Goal: Transaction & Acquisition: Obtain resource

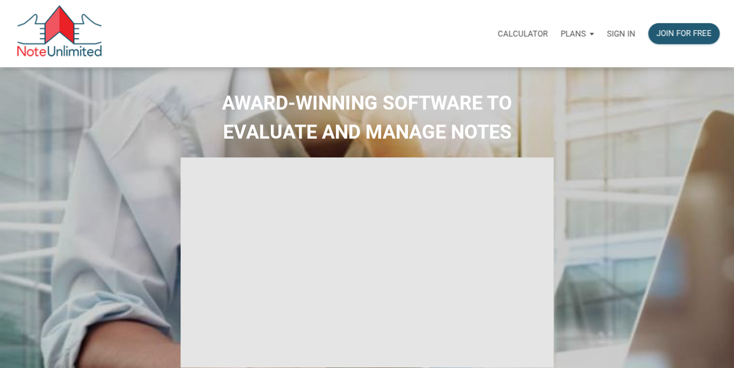
click at [626, 31] on p "Sign in" at bounding box center [620, 34] width 28 height 10
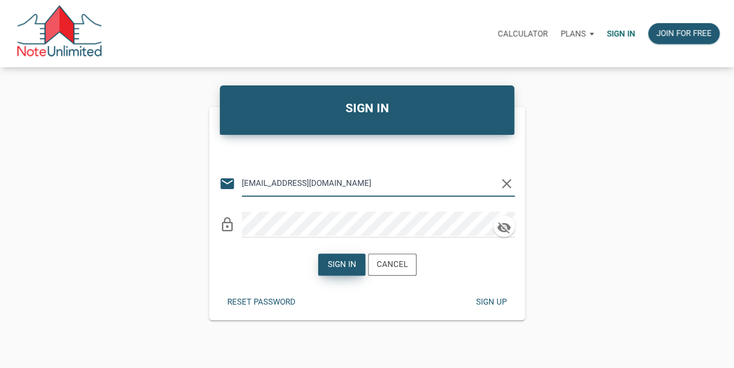
type input "[EMAIL_ADDRESS][DOMAIN_NAME]"
click at [334, 260] on div "Sign in" at bounding box center [341, 264] width 28 height 12
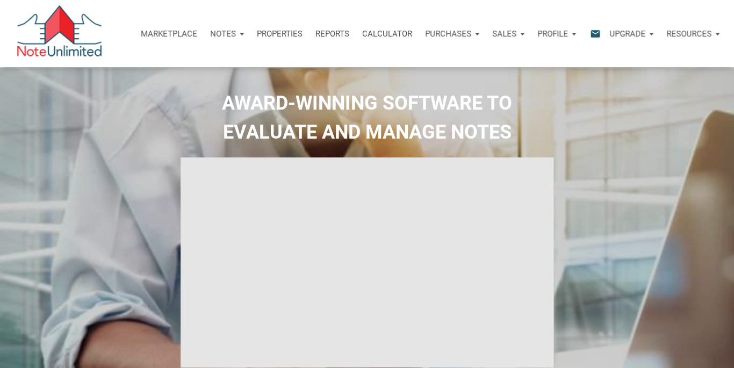
type input "Introduction to new features"
select select
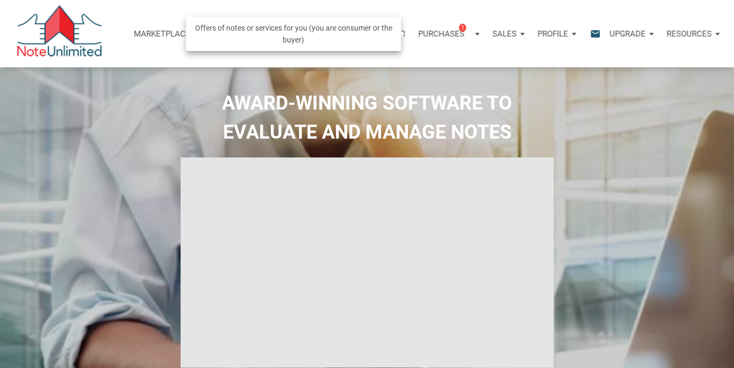
click at [460, 30] on span "1" at bounding box center [462, 27] width 7 height 9
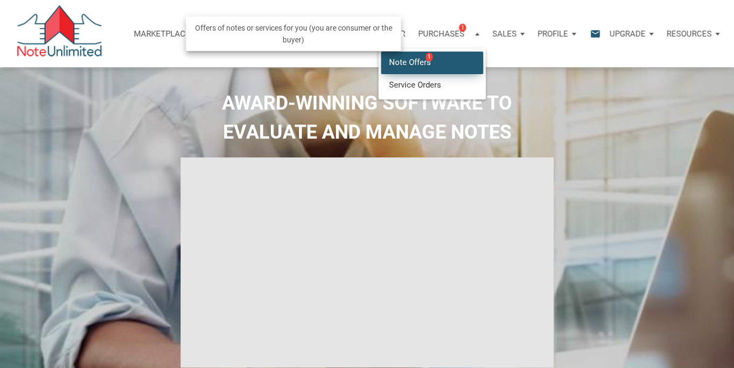
click at [420, 62] on link "Note Offers 1" at bounding box center [432, 63] width 102 height 22
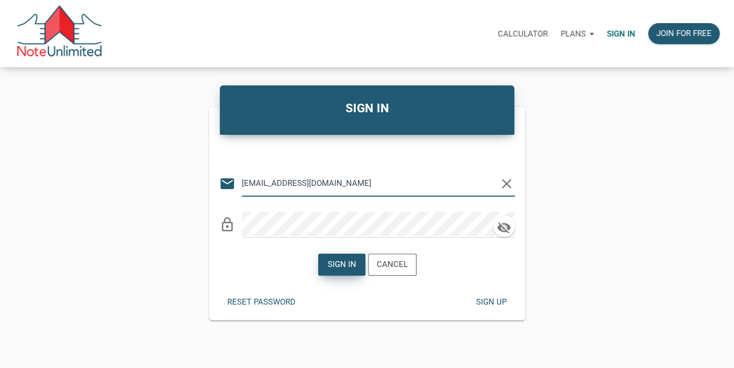
type input "[EMAIL_ADDRESS][DOMAIN_NAME]"
click at [343, 266] on div "Sign in" at bounding box center [341, 264] width 28 height 12
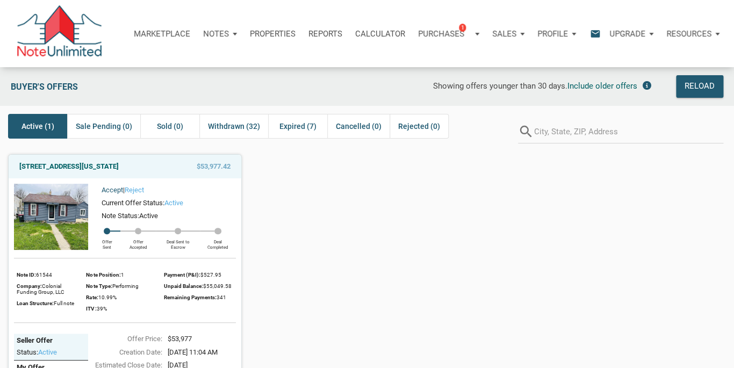
click at [108, 194] on link "Accept" at bounding box center [112, 190] width 21 height 8
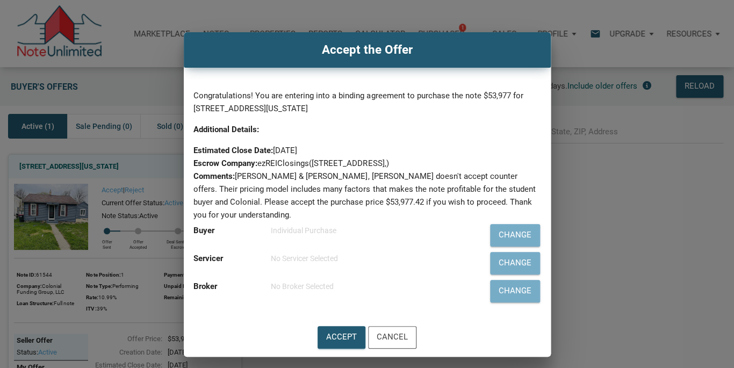
click at [204, 226] on label "Buyer" at bounding box center [203, 231] width 21 height 10
click at [294, 224] on div "Individual Purchase" at bounding box center [369, 230] width 198 height 13
click at [197, 226] on label "Buyer" at bounding box center [203, 231] width 21 height 10
click at [519, 229] on div "Change" at bounding box center [514, 235] width 33 height 13
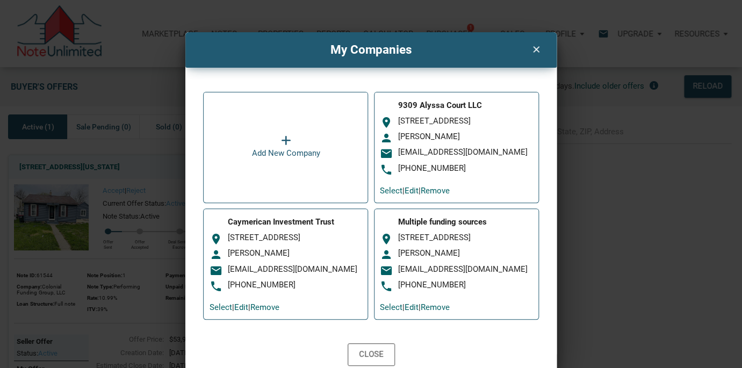
click at [423, 160] on div "email [EMAIL_ADDRESS][DOMAIN_NAME]" at bounding box center [456, 153] width 153 height 13
click at [387, 195] on link "Select" at bounding box center [391, 191] width 23 height 10
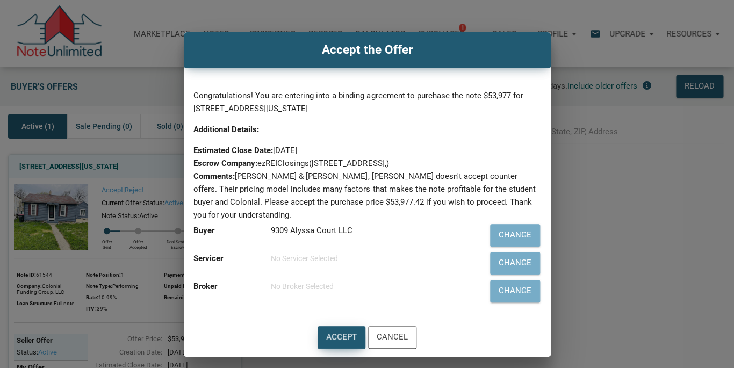
click at [340, 331] on div "Accept" at bounding box center [341, 337] width 31 height 13
